Goal: Task Accomplishment & Management: Complete application form

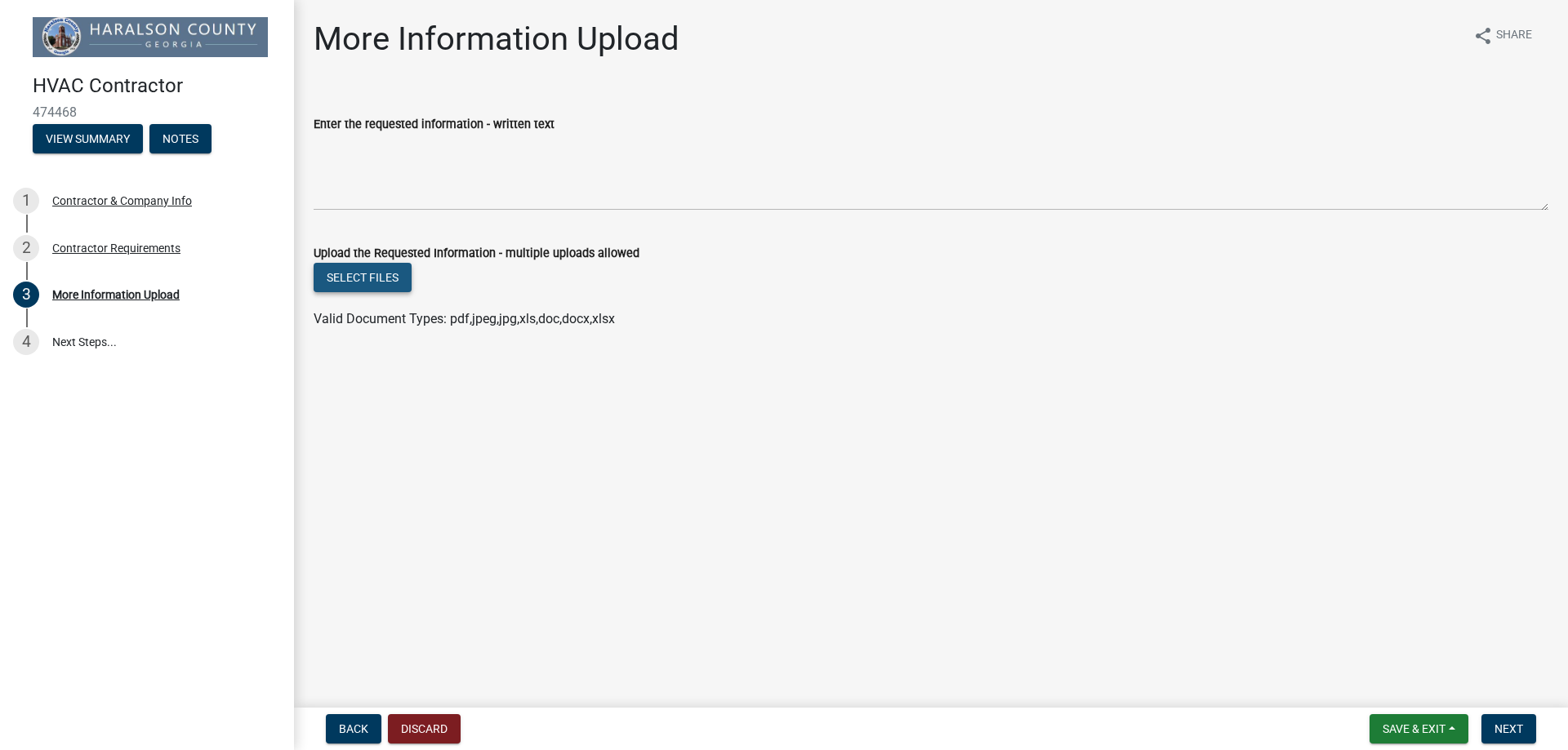
click at [353, 285] on button "Select files" at bounding box center [363, 278] width 98 height 30
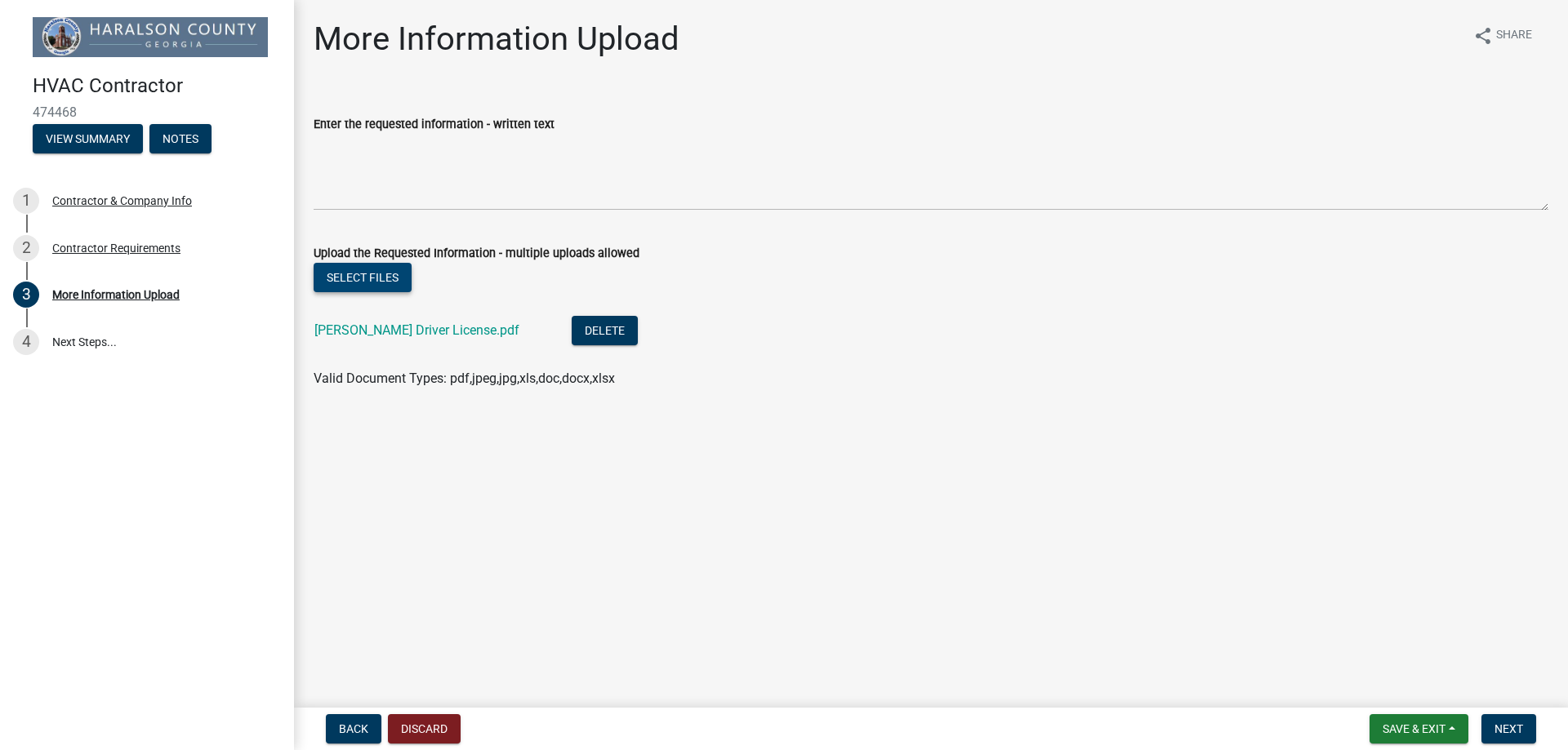
click at [365, 278] on button "Select files" at bounding box center [363, 278] width 98 height 30
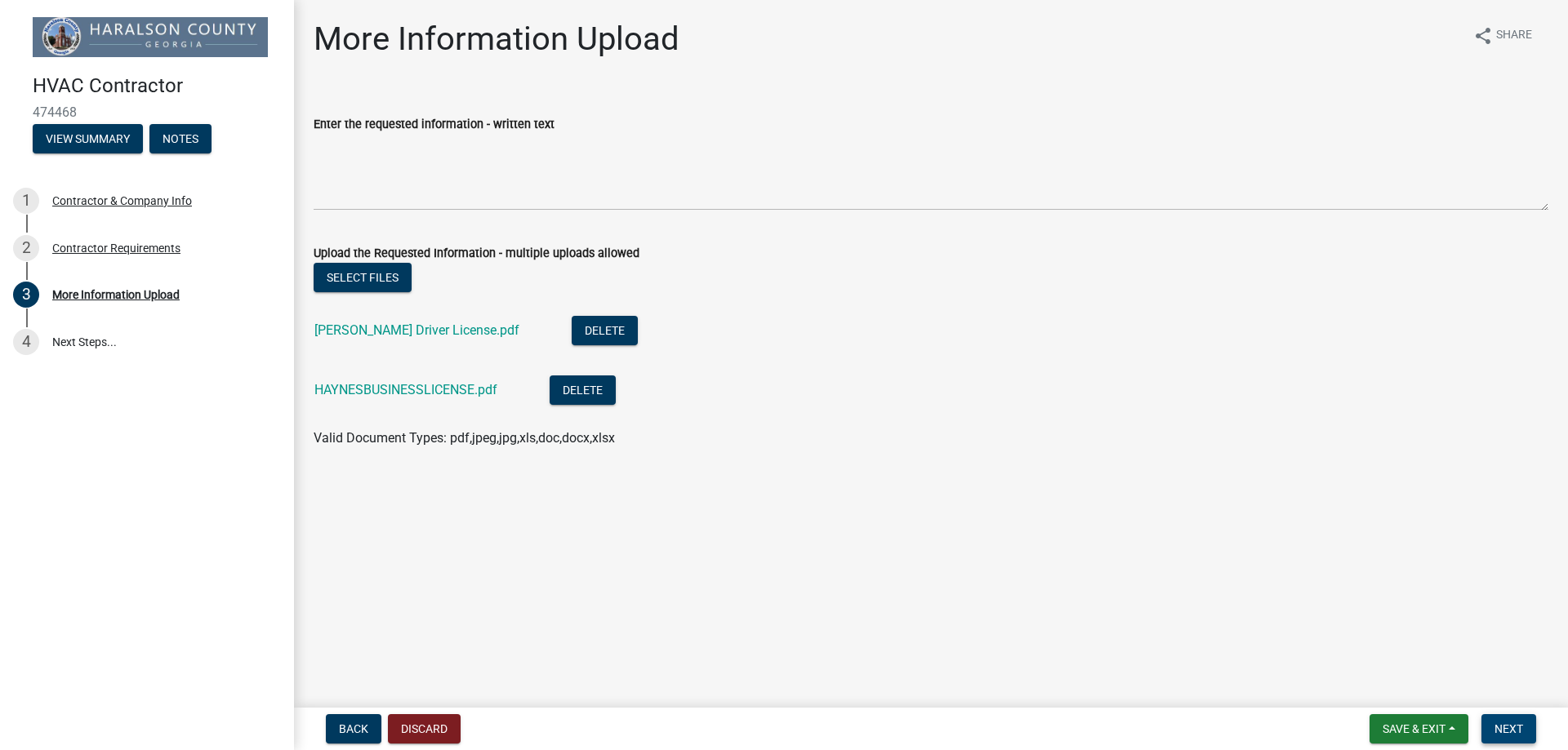
click at [1505, 735] on span "Next" at bounding box center [1508, 729] width 29 height 13
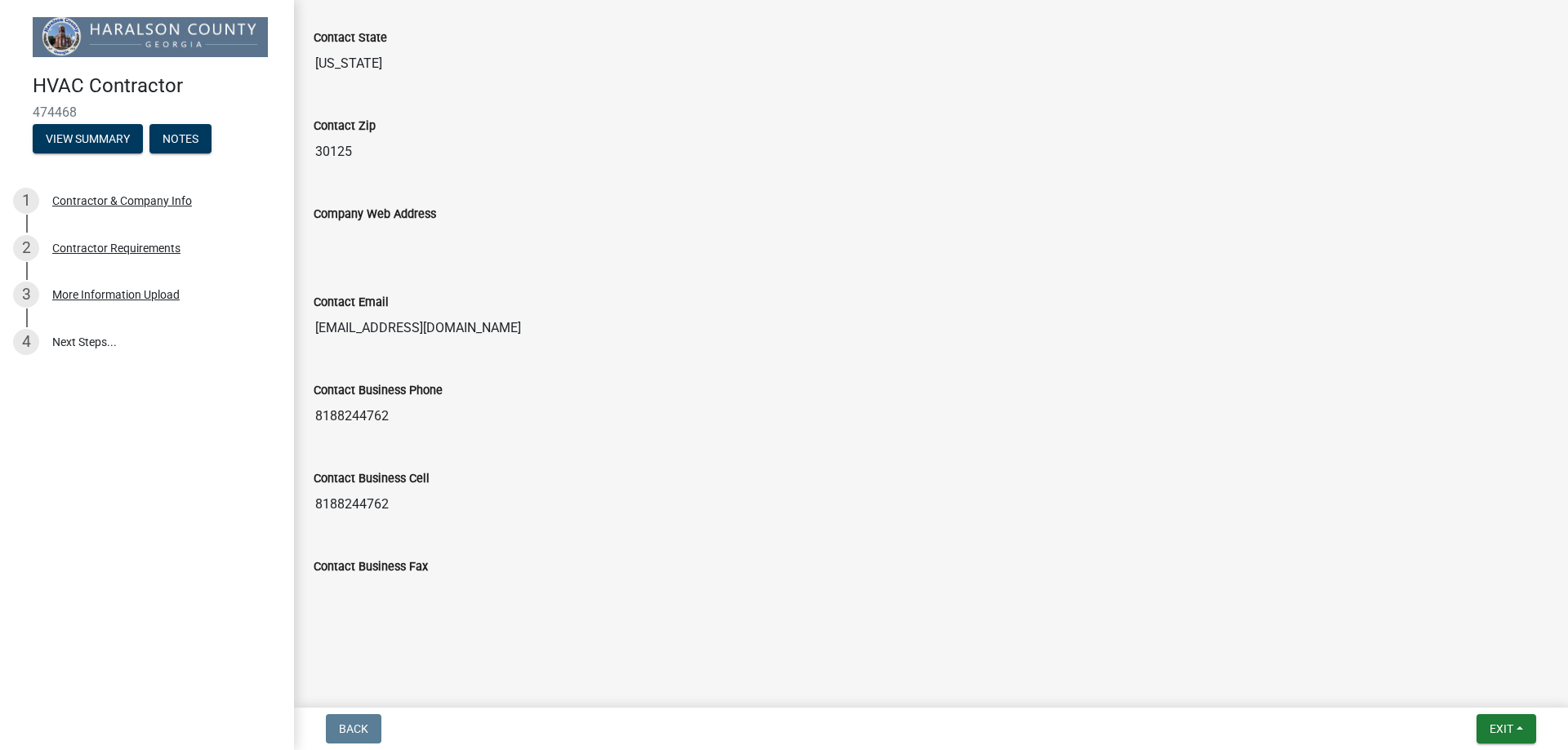
scroll to position [811, 0]
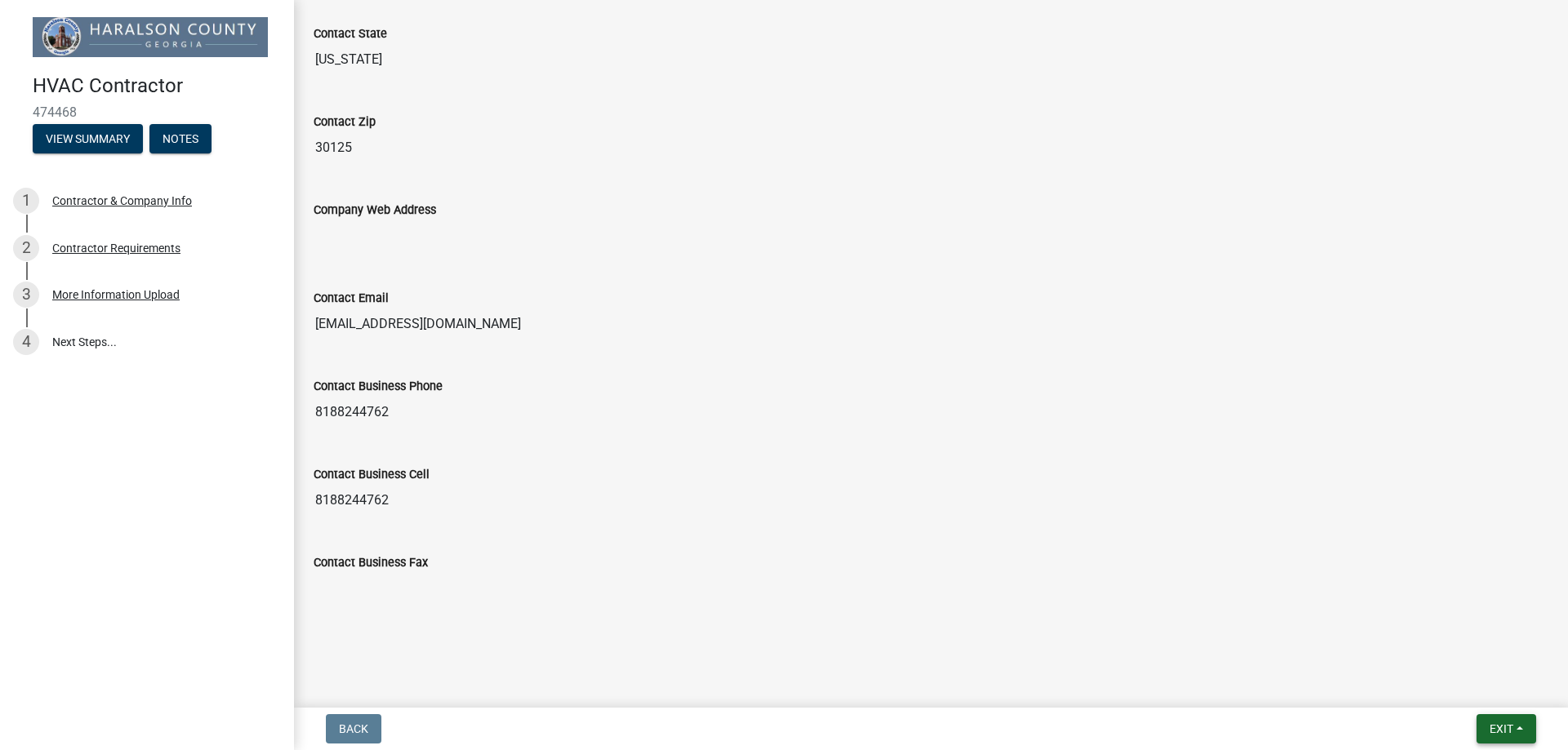
click at [1498, 724] on span "Exit" at bounding box center [1501, 729] width 24 height 13
click at [1459, 685] on button "Save & Exit" at bounding box center [1470, 686] width 131 height 39
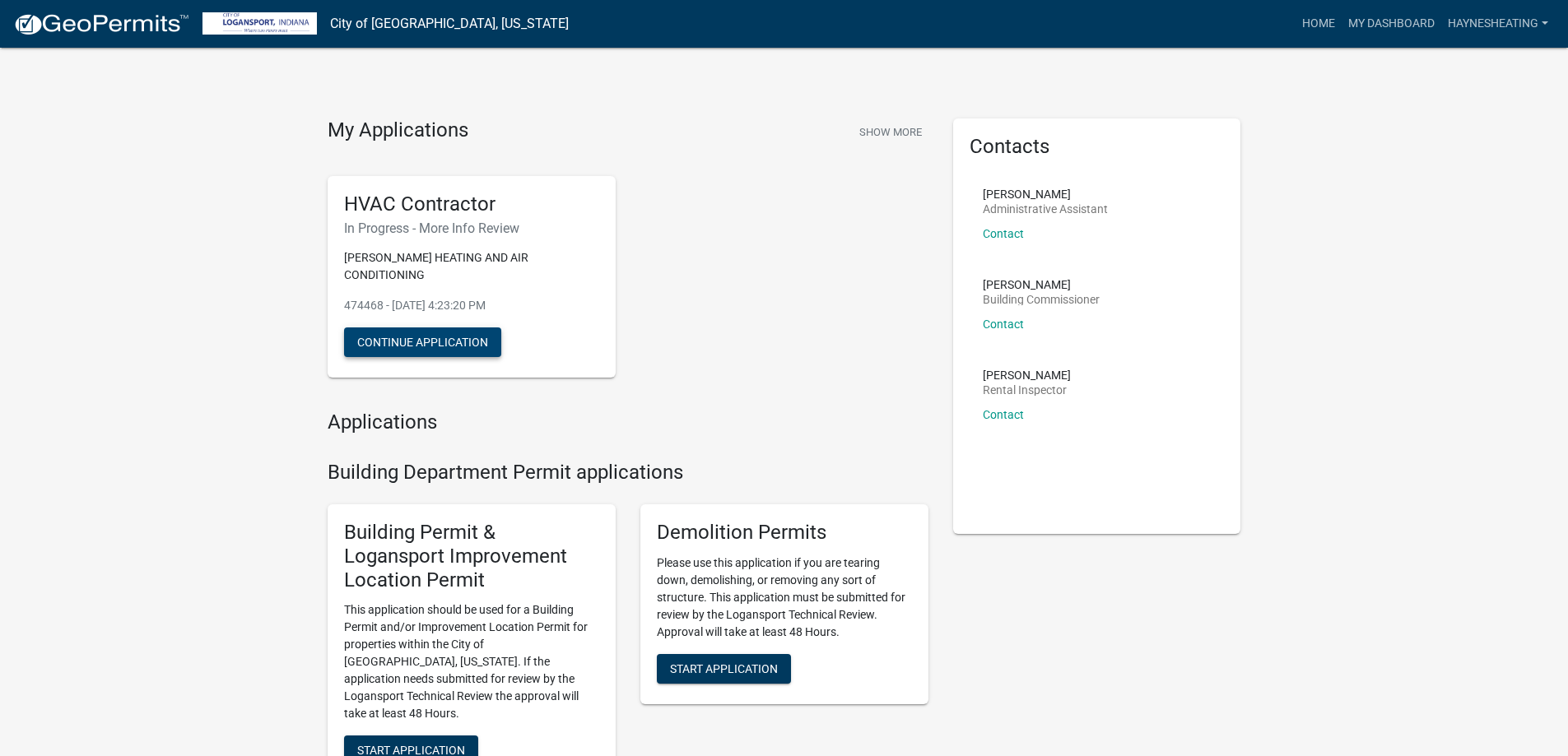
click at [427, 331] on button "Continue Application" at bounding box center [423, 342] width 157 height 30
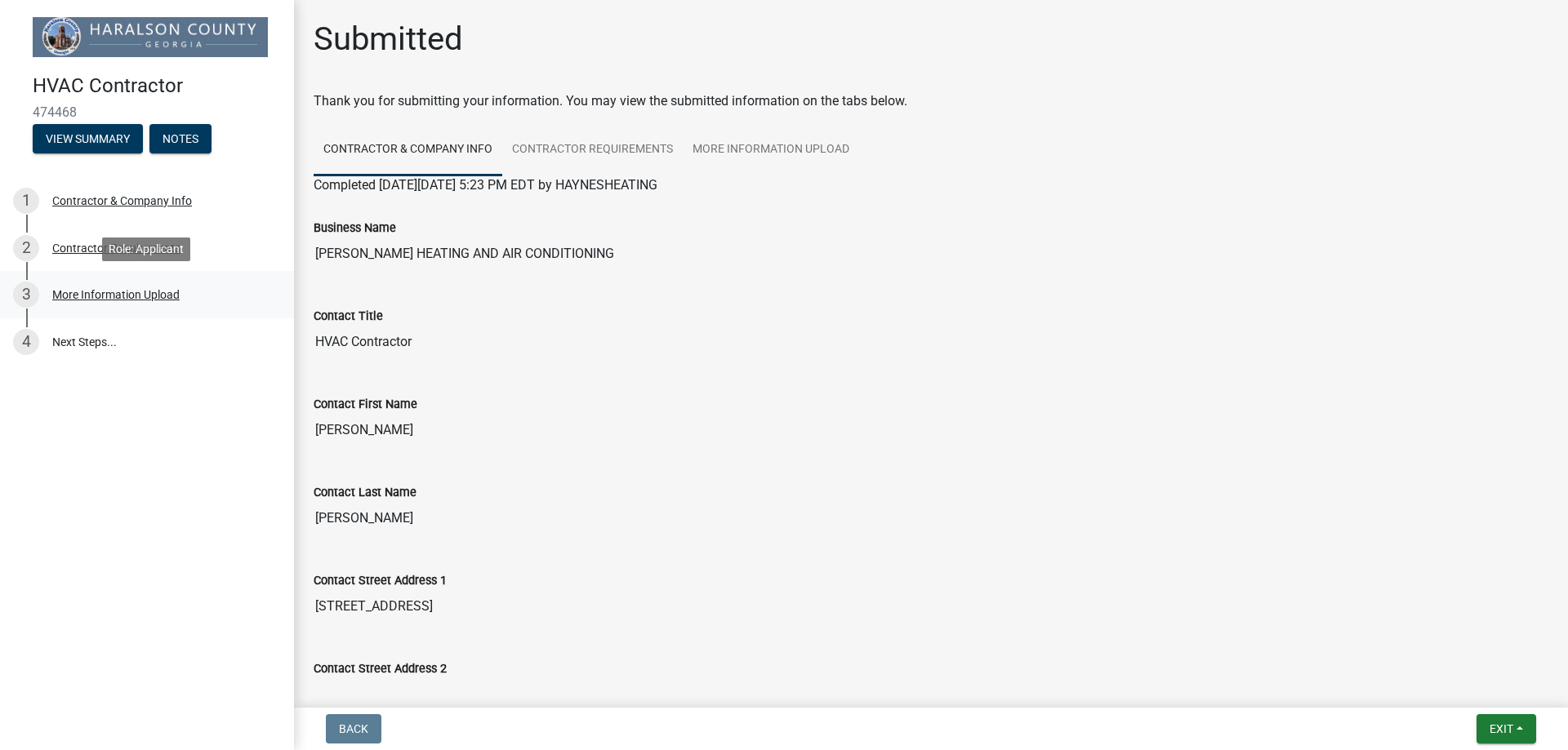
click at [118, 292] on div "More Information Upload" at bounding box center [115, 295] width 127 height 11
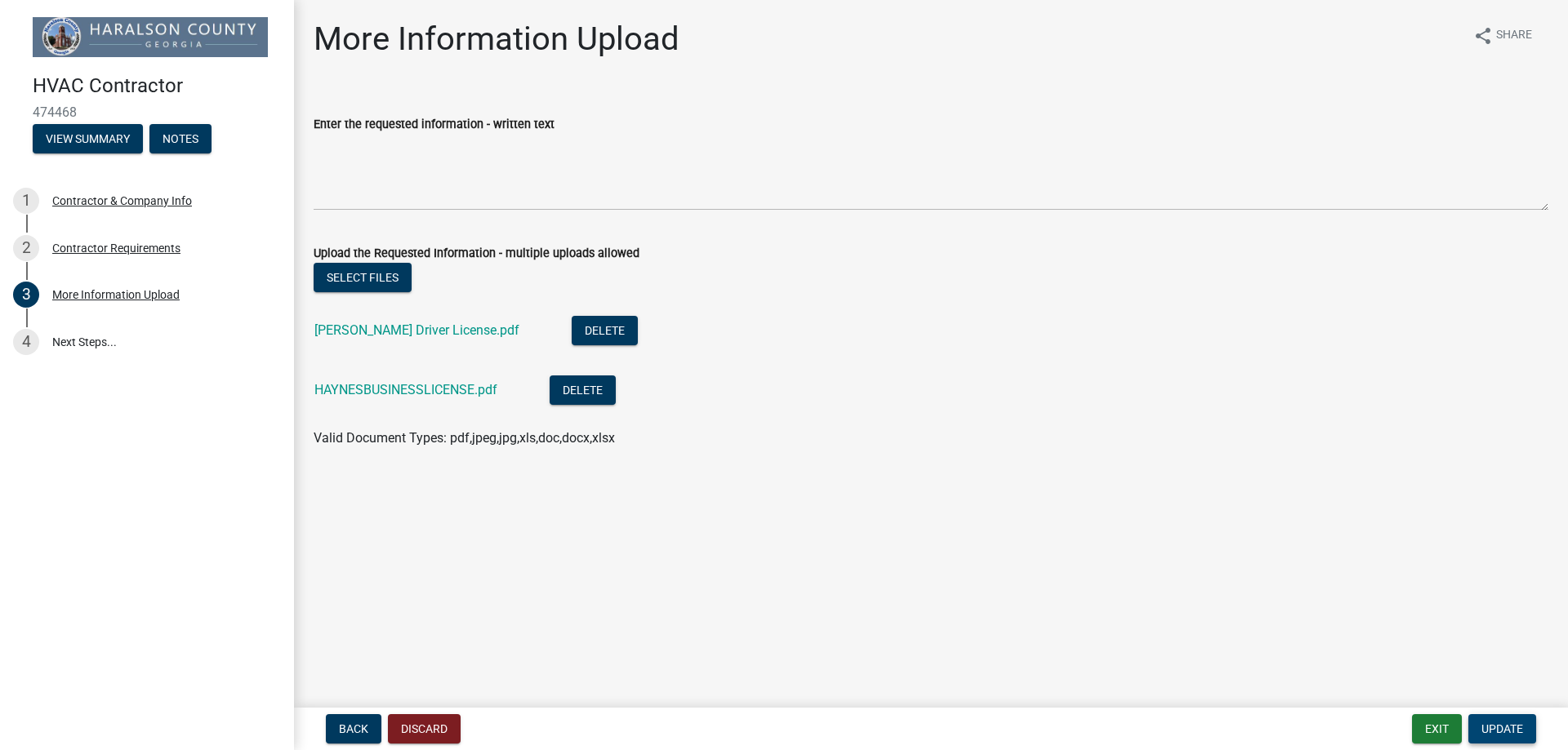
click at [1511, 731] on span "Update" at bounding box center [1501, 729] width 42 height 13
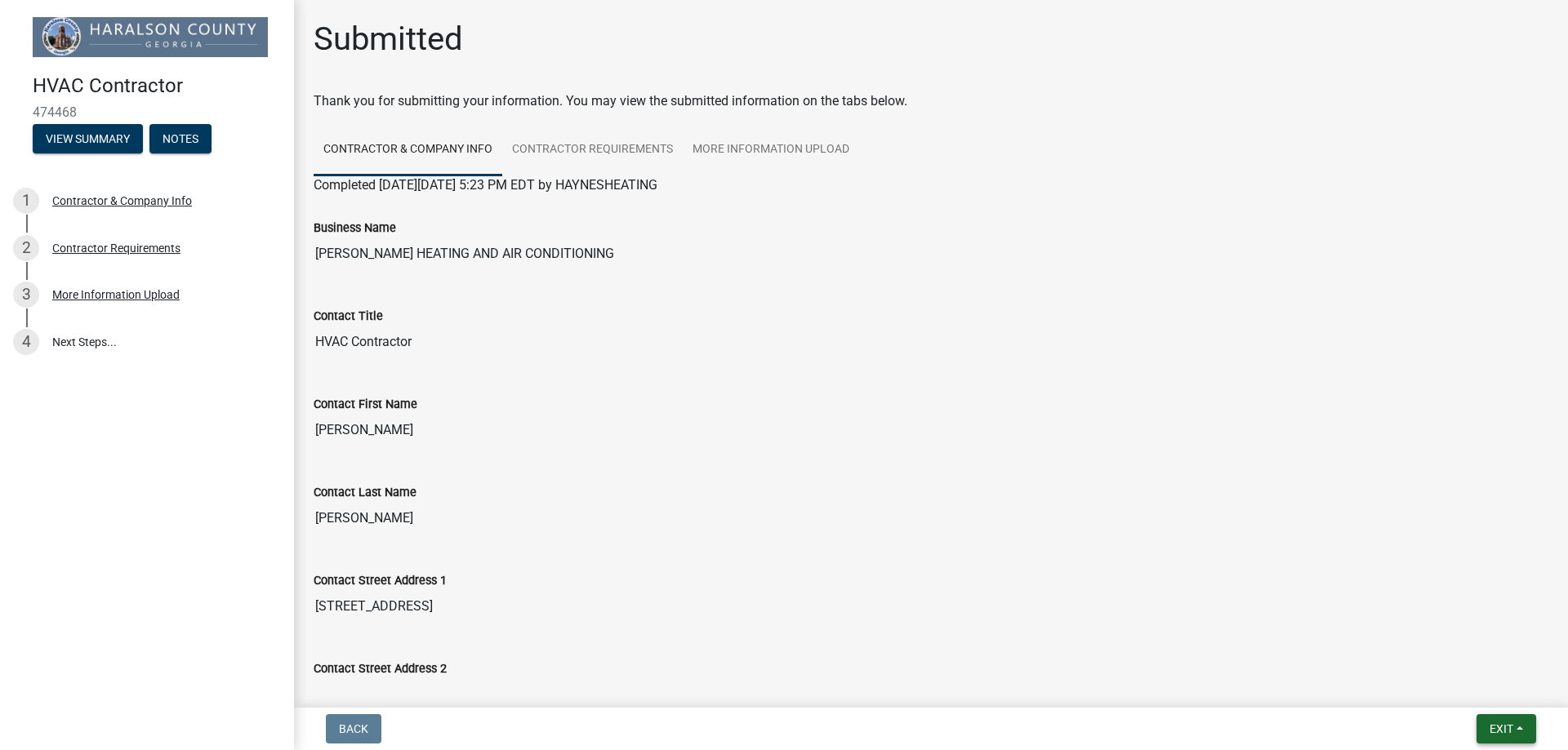
click at [1514, 731] on button "Exit" at bounding box center [1506, 729] width 59 height 30
click at [1457, 653] on button "Save" at bounding box center [1470, 647] width 131 height 39
click at [1509, 724] on span "Exit" at bounding box center [1501, 729] width 24 height 13
click at [1479, 673] on button "Save & Exit" at bounding box center [1470, 686] width 131 height 39
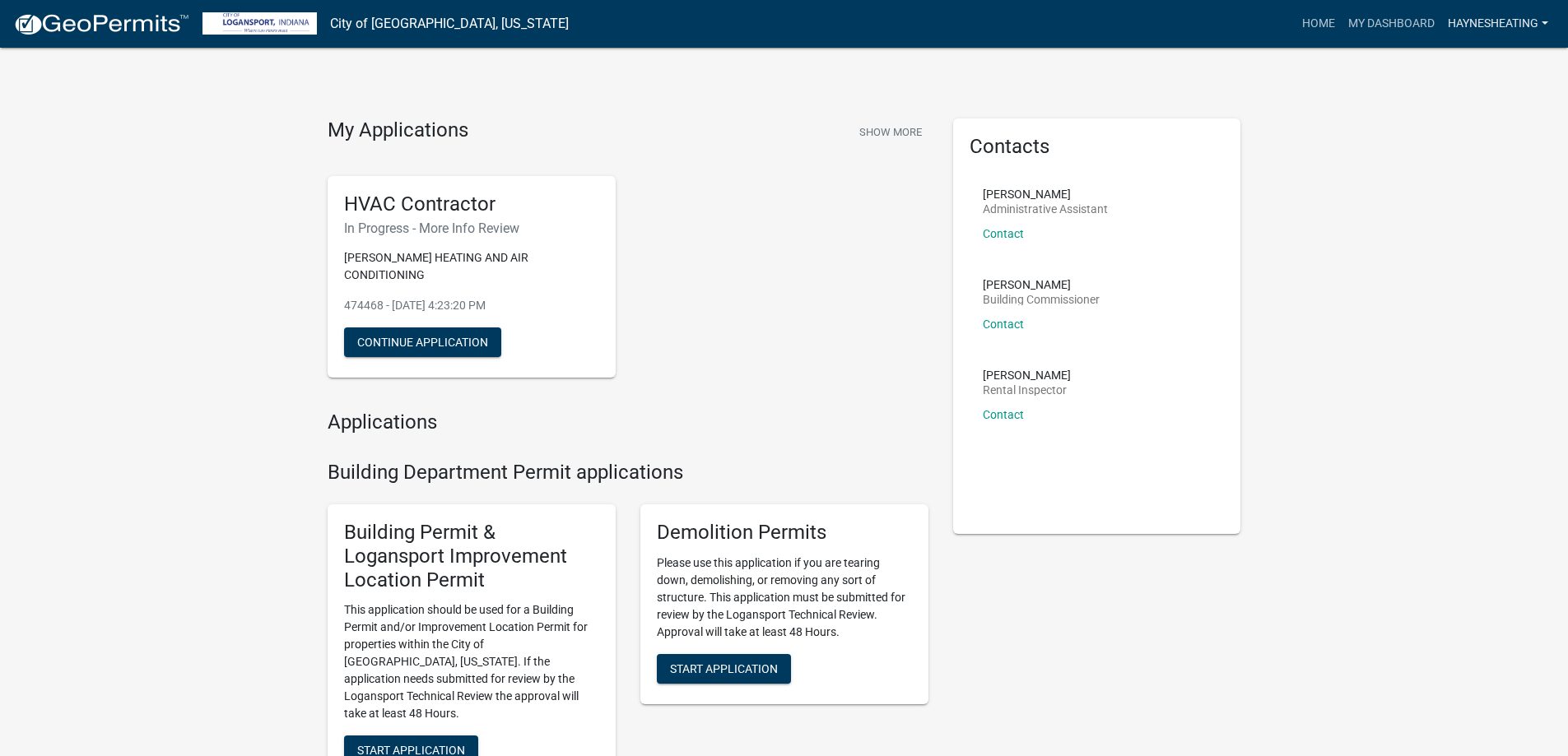
click at [1468, 17] on link "HAYNESHEATING" at bounding box center [1499, 23] width 114 height 31
click at [1449, 185] on div "Account Contractor Profile Logout" at bounding box center [1485, 114] width 141 height 146
click at [1477, 31] on link "HAYNESHEATING" at bounding box center [1499, 23] width 114 height 31
click at [1453, 157] on link "Logout" at bounding box center [1485, 161] width 141 height 39
